Goal: Task Accomplishment & Management: Manage account settings

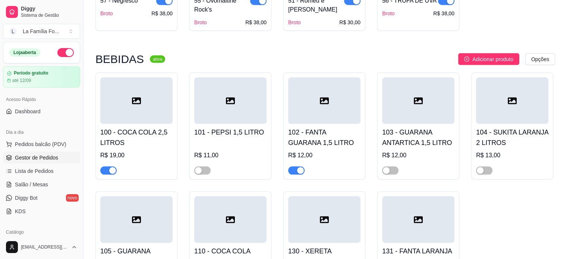
click at [44, 155] on span "Gestor de Pedidos" at bounding box center [36, 157] width 43 height 7
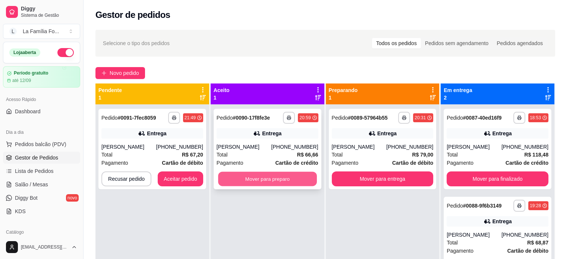
click at [297, 174] on button "Mover para preparo" at bounding box center [267, 179] width 99 height 15
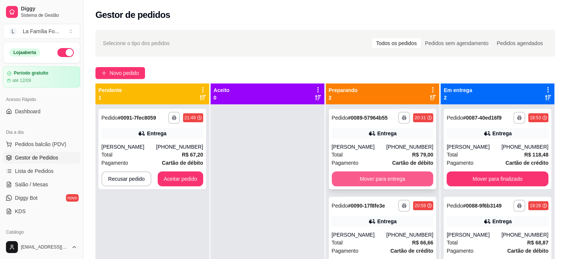
click at [391, 179] on button "Mover para entrega" at bounding box center [383, 179] width 102 height 15
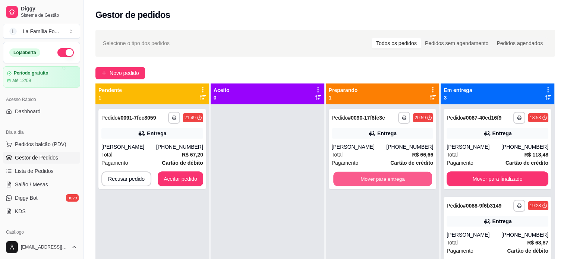
click at [391, 179] on button "Mover para entrega" at bounding box center [382, 179] width 99 height 15
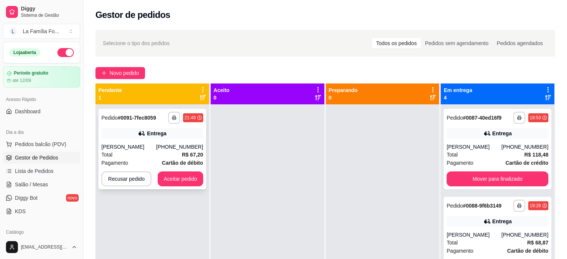
click at [133, 146] on div "[PERSON_NAME]" at bounding box center [128, 146] width 55 height 7
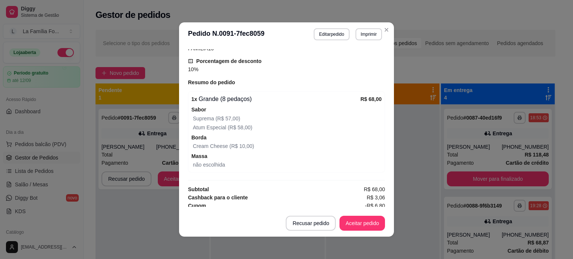
scroll to position [264, 0]
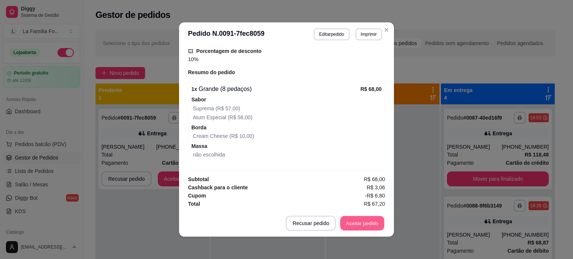
click at [365, 223] on button "Aceitar pedido" at bounding box center [362, 223] width 44 height 15
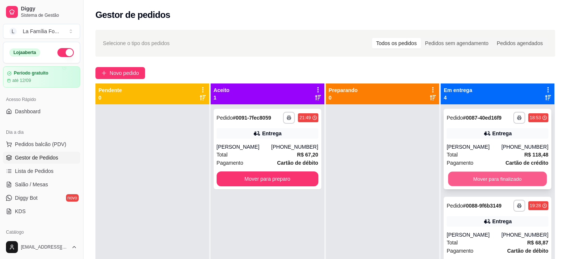
click at [507, 180] on button "Mover para finalizado" at bounding box center [497, 179] width 99 height 15
click at [507, 181] on button "Mover para finalizado" at bounding box center [497, 179] width 99 height 15
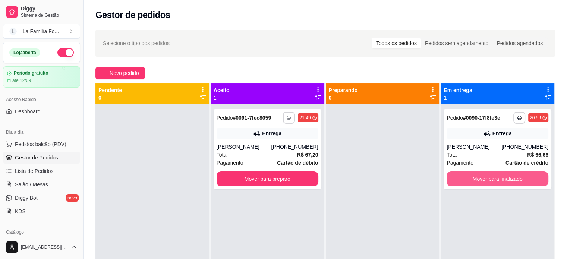
click at [507, 181] on button "Mover para finalizado" at bounding box center [498, 179] width 102 height 15
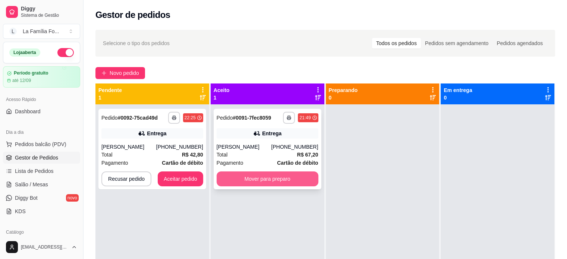
click at [263, 182] on button "Mover para preparo" at bounding box center [268, 179] width 102 height 15
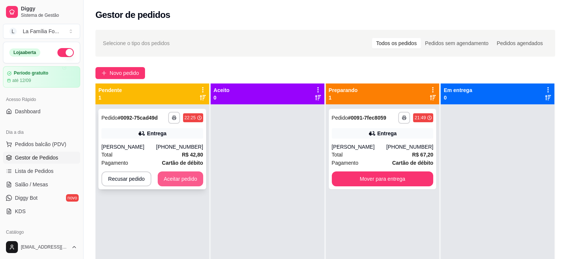
click at [192, 177] on button "Aceitar pedido" at bounding box center [181, 179] width 46 height 15
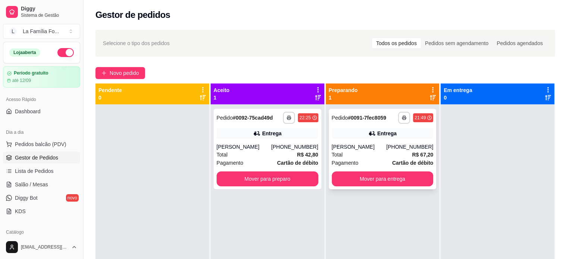
click at [365, 145] on div "[PERSON_NAME]" at bounding box center [359, 146] width 55 height 7
click at [230, 148] on div "[PERSON_NAME]" at bounding box center [244, 146] width 55 height 7
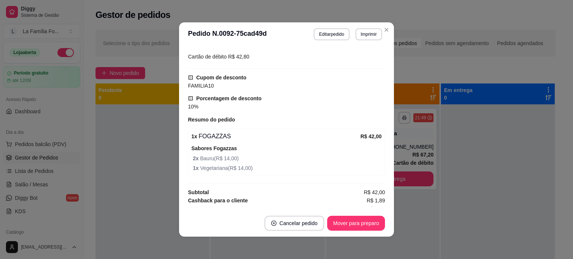
scroll to position [220, 0]
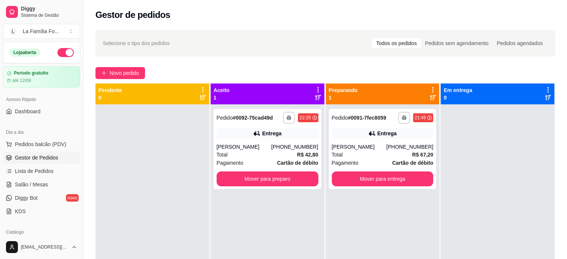
click at [428, 141] on div "**********" at bounding box center [383, 149] width 108 height 81
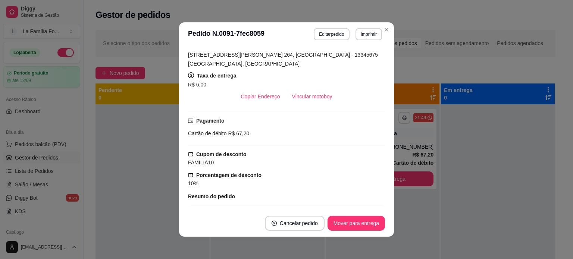
scroll to position [133, 0]
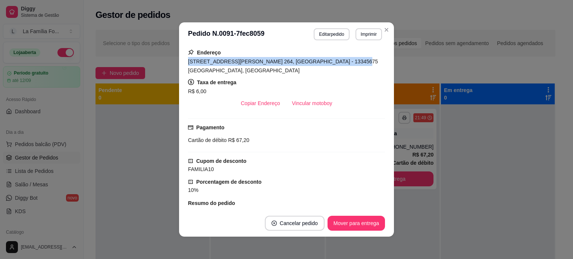
drag, startPoint x: 336, startPoint y: 61, endPoint x: 185, endPoint y: 62, distance: 150.7
click at [188, 62] on span "[STREET_ADDRESS][PERSON_NAME] 264, [GEOGRAPHIC_DATA] - 13345675 [GEOGRAPHIC_DAT…" at bounding box center [283, 66] width 190 height 15
copy span "[STREET_ADDRESS][PERSON_NAME] 264, [GEOGRAPHIC_DATA]"
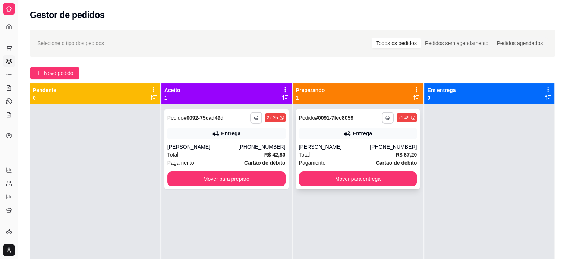
click at [359, 138] on div "Entrega" at bounding box center [358, 133] width 118 height 10
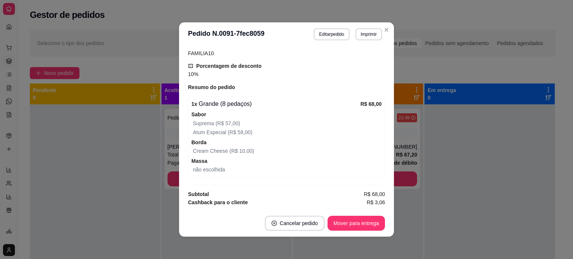
scroll to position [264, 0]
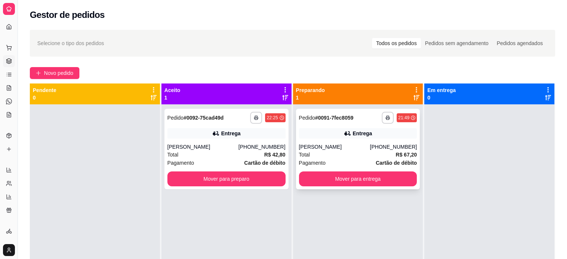
click at [370, 147] on div "[PERSON_NAME]" at bounding box center [334, 146] width 71 height 7
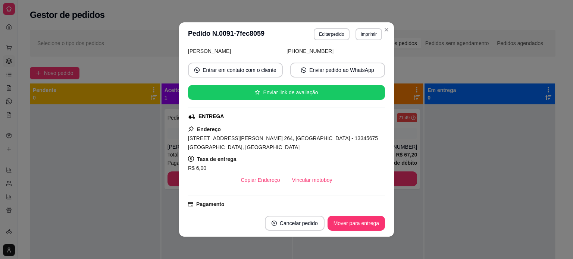
scroll to position [60, 0]
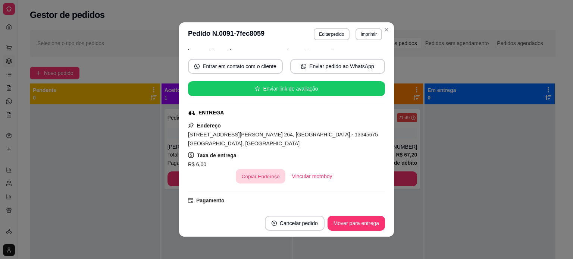
click at [255, 177] on button "Copiar Endereço" at bounding box center [261, 176] width 50 height 15
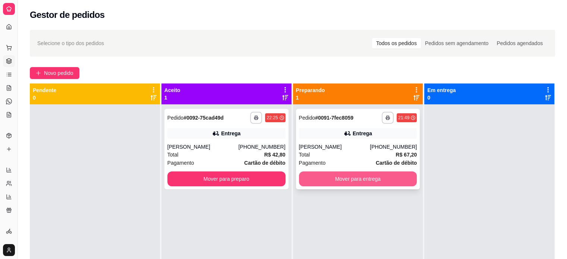
click at [351, 183] on button "Mover para entrega" at bounding box center [358, 179] width 118 height 15
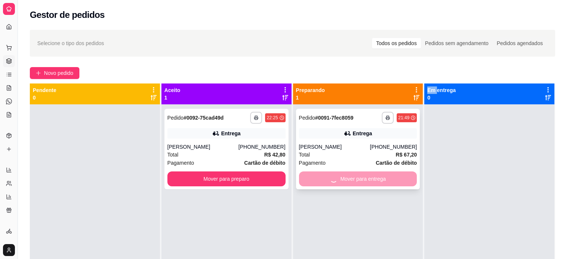
click at [351, 183] on div "Mover para entrega" at bounding box center [358, 179] width 118 height 15
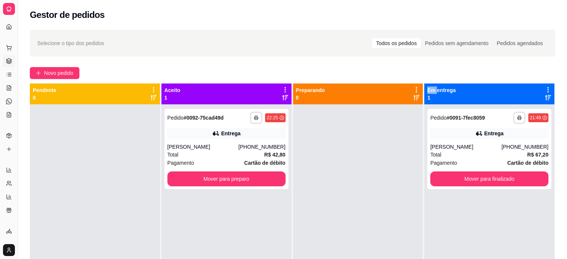
click at [433, 200] on div "**********" at bounding box center [489, 233] width 130 height 259
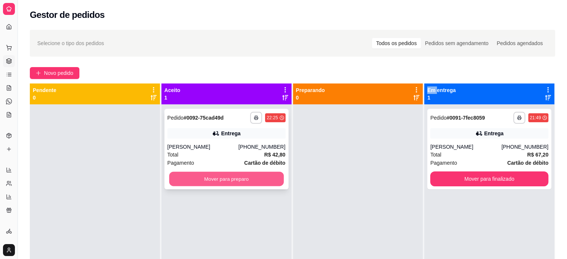
click at [256, 173] on button "Mover para preparo" at bounding box center [226, 179] width 115 height 15
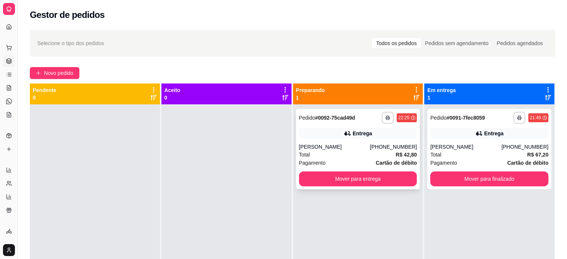
click at [342, 152] on div "Total R$ 42,80" at bounding box center [358, 155] width 118 height 8
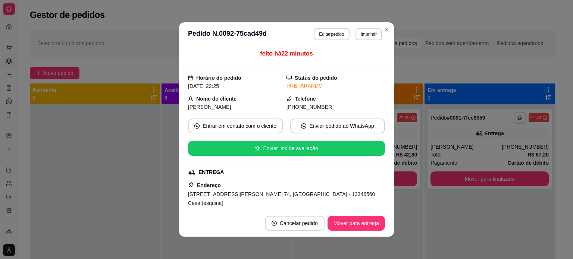
click at [382, 205] on div "feito há 22 minutos Horário do pedido 30/08/2025 22:25 Status do pedido PREPARA…" at bounding box center [286, 128] width 197 height 158
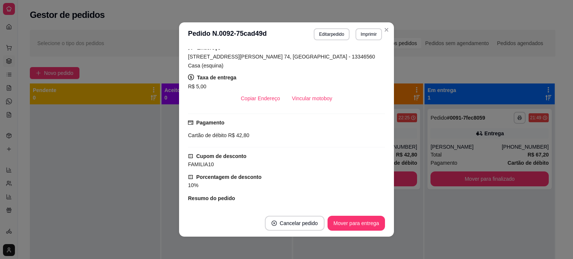
scroll to position [121, 0]
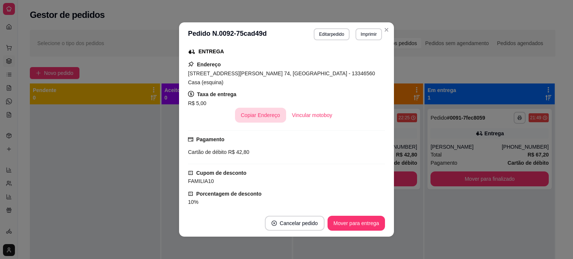
click at [250, 109] on button "Copiar Endereço" at bounding box center [260, 115] width 51 height 15
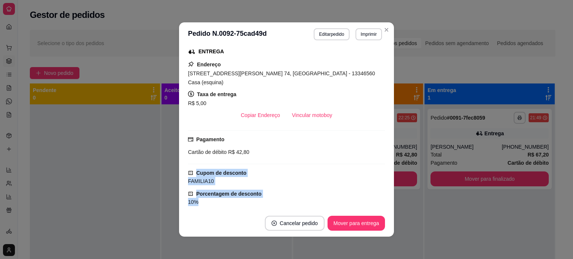
drag, startPoint x: 383, startPoint y: 144, endPoint x: 385, endPoint y: 196, distance: 51.9
click at [385, 196] on div "feito há 27 minutos Horário do pedido 30/08/2025 22:25 Status do pedido PREPARA…" at bounding box center [286, 128] width 215 height 164
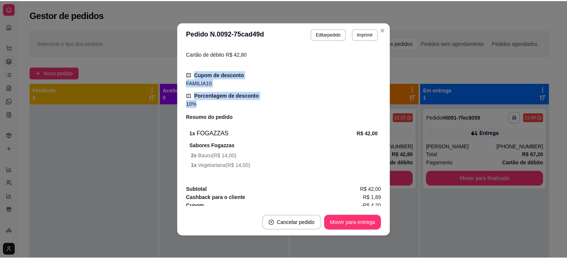
scroll to position [220, 0]
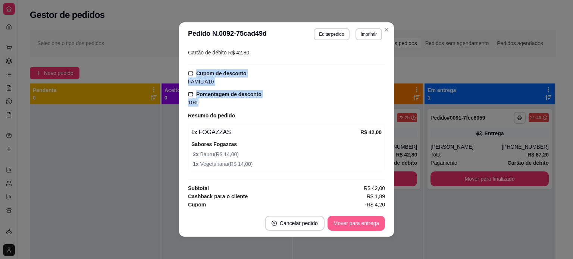
click at [349, 221] on button "Mover para entrega" at bounding box center [355, 223] width 57 height 15
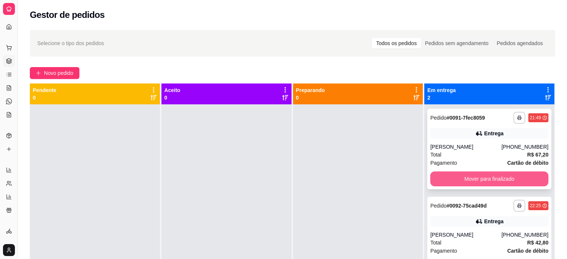
click at [497, 182] on button "Mover para finalizado" at bounding box center [489, 179] width 118 height 15
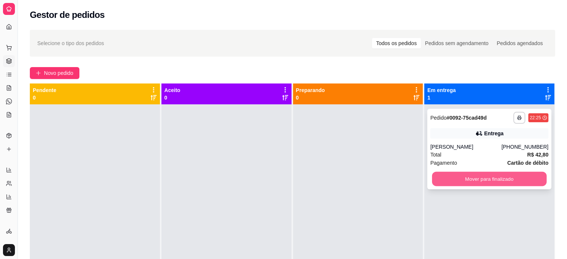
click at [497, 182] on button "Mover para finalizado" at bounding box center [489, 179] width 115 height 15
